Goal: Browse casually: Explore the website without a specific task or goal

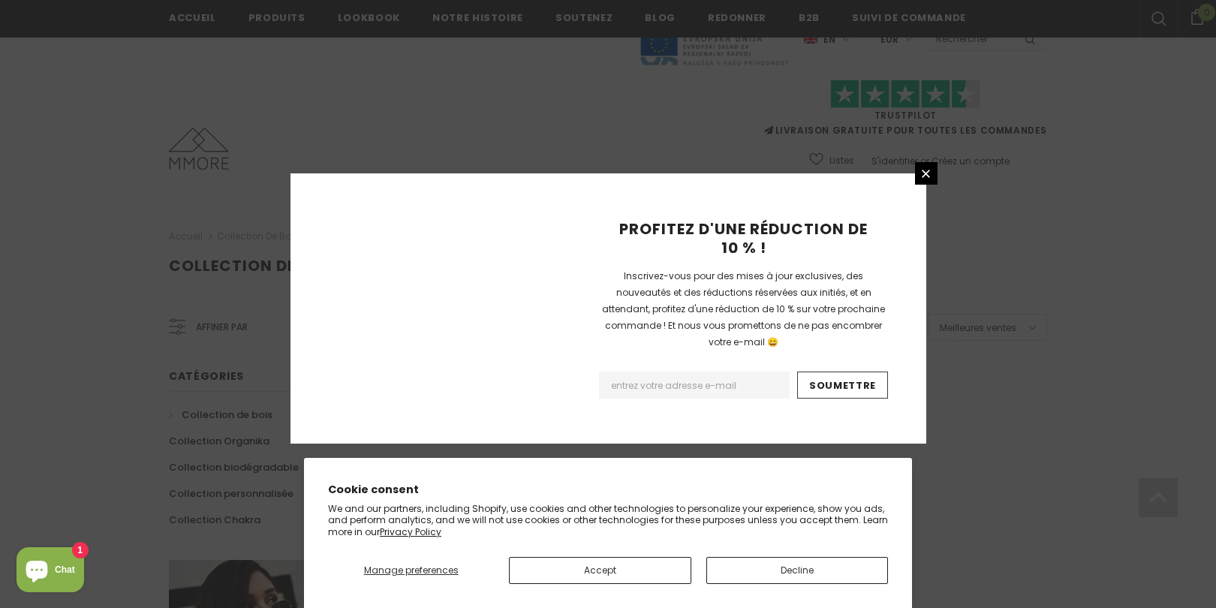
scroll to position [967, 0]
